Goal: Transaction & Acquisition: Subscribe to service/newsletter

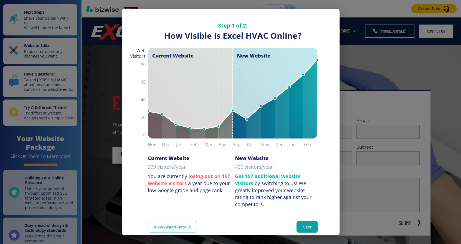
click at [344, 183] on div "Step 1 of 2: How Visible are You Online? How Visible is Excel HVAC Online? Curr…" at bounding box center [230, 122] width 461 height 244
click at [312, 228] on button "Next" at bounding box center [307, 226] width 21 height 11
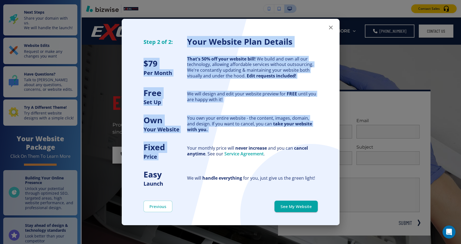
drag, startPoint x: 315, startPoint y: 33, endPoint x: 301, endPoint y: 148, distance: 115.6
click at [301, 147] on div "Step 2 of 2: Your Website Plan Details $ 79 Per Month That's 50% off your websi…" at bounding box center [231, 98] width 218 height 177
click at [301, 144] on div "Your monthly price will never increase and you can cancel anytime . See our Ser…" at bounding box center [252, 147] width 131 height 20
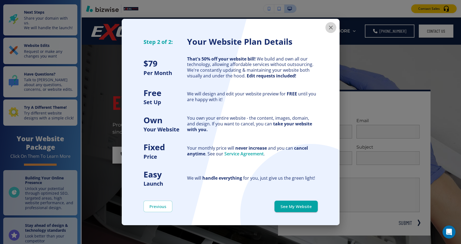
click at [326, 28] on button "button" at bounding box center [331, 27] width 11 height 11
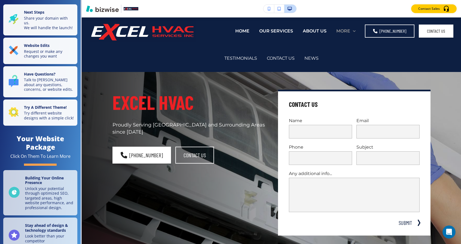
click at [351, 31] on p "MORE" at bounding box center [344, 31] width 14 height 6
